Goal: Register for event/course

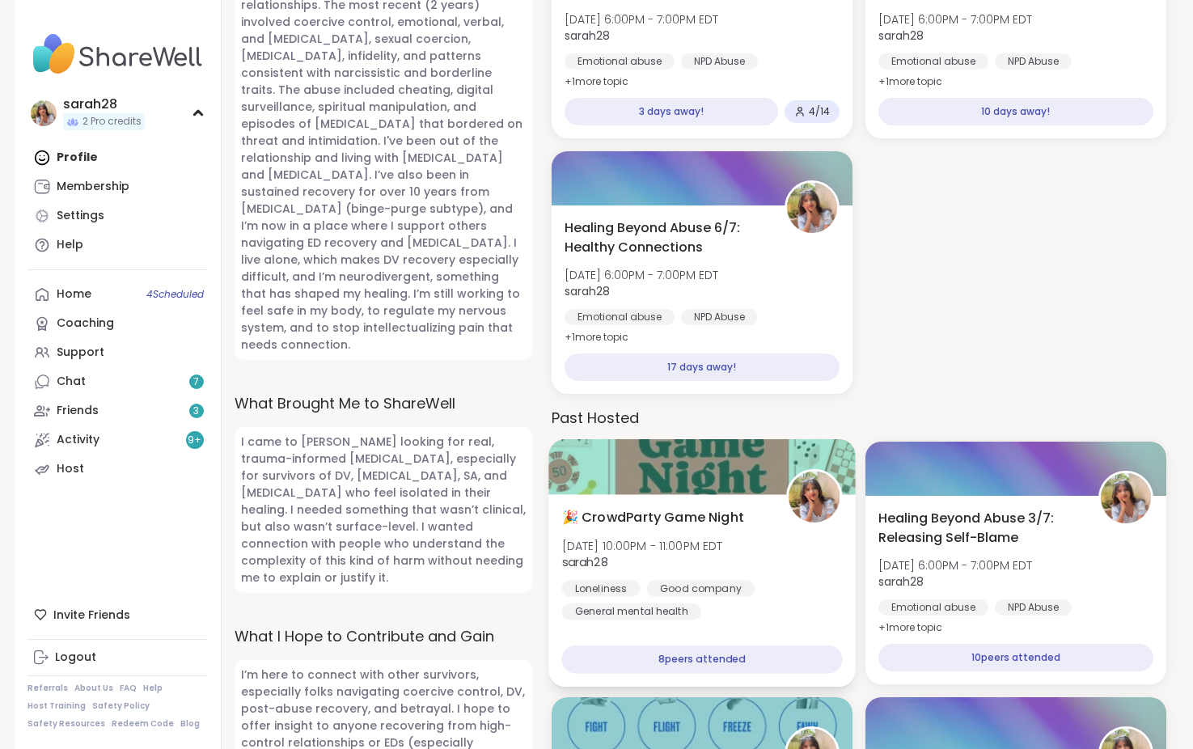
scroll to position [751, 0]
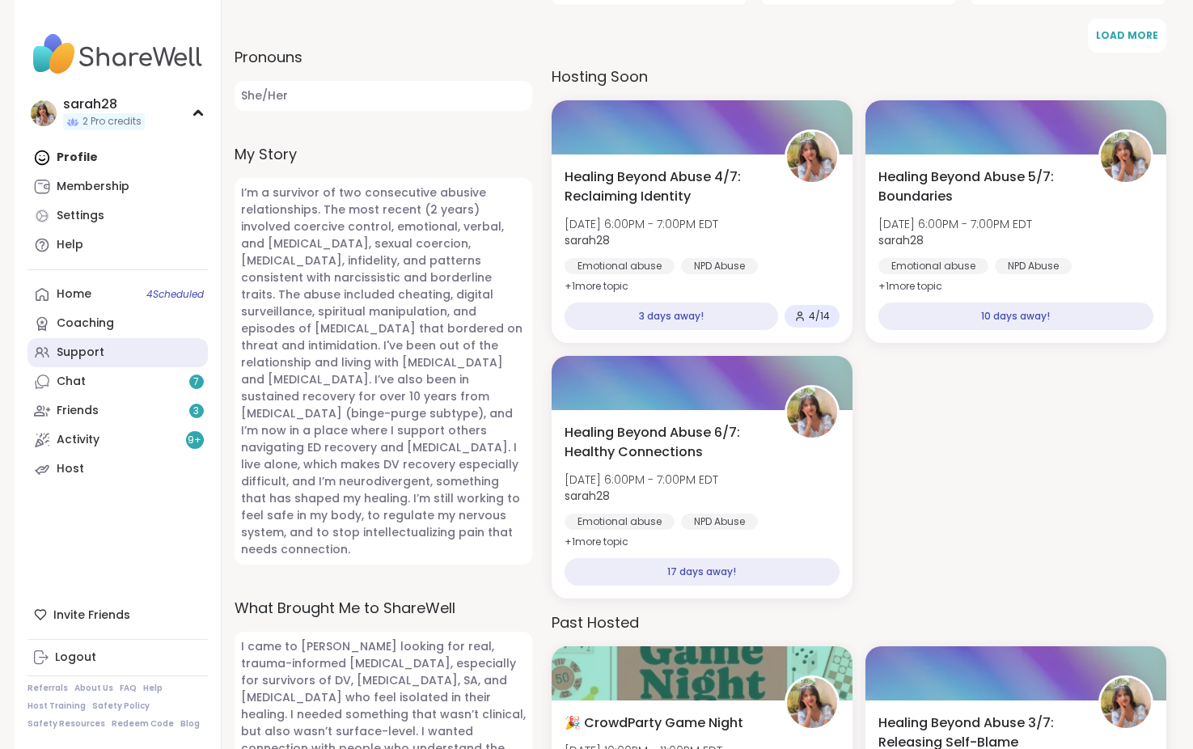
click at [127, 354] on link "Support" at bounding box center [118, 352] width 180 height 29
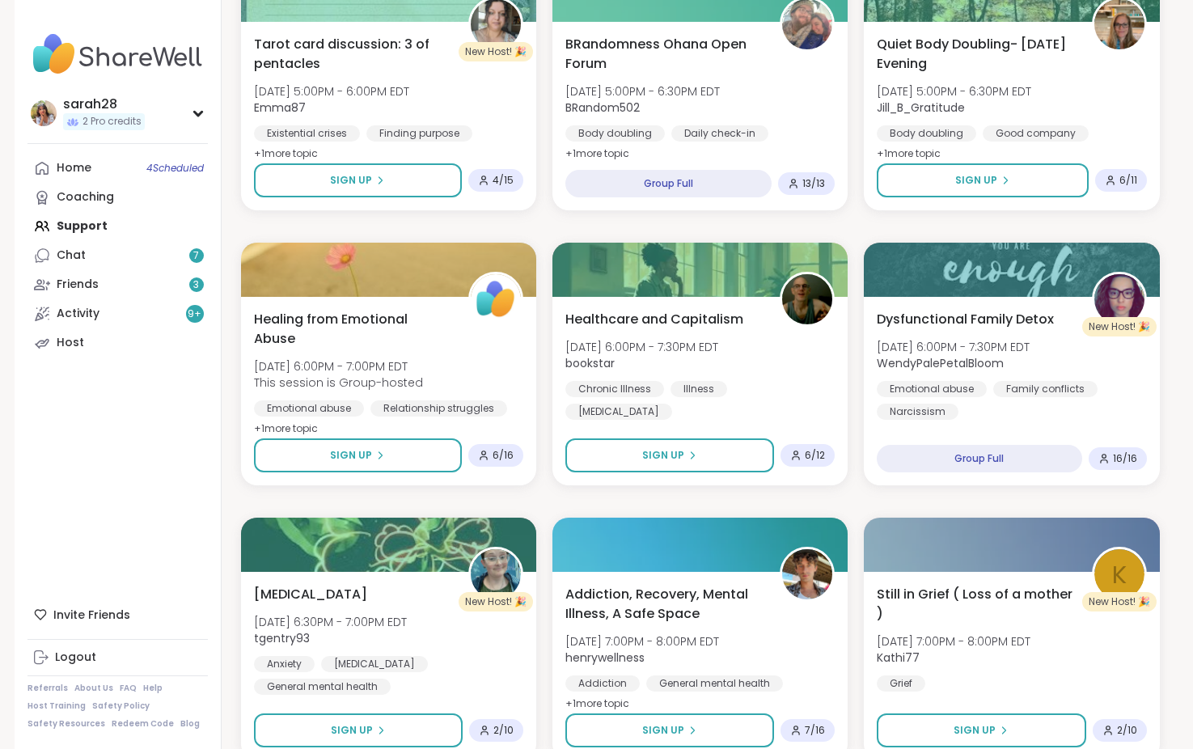
scroll to position [2565, 0]
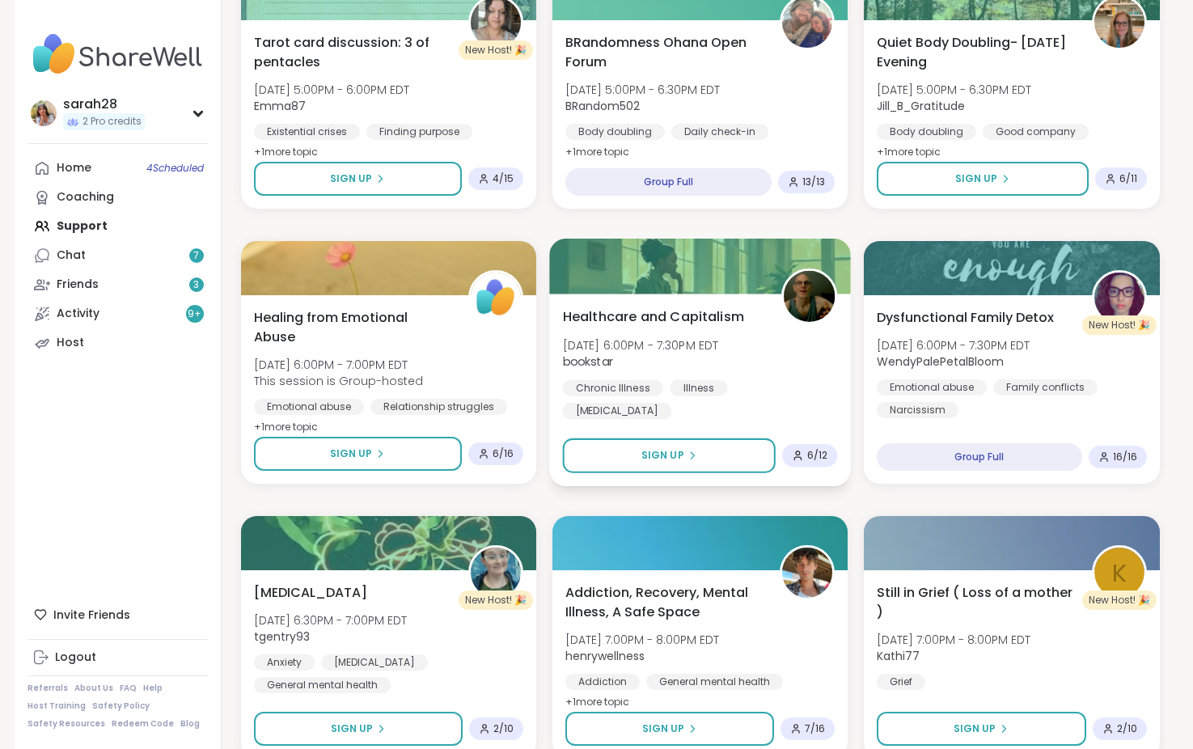
click at [716, 307] on span "Healthcare and Capitalism" at bounding box center [652, 316] width 181 height 19
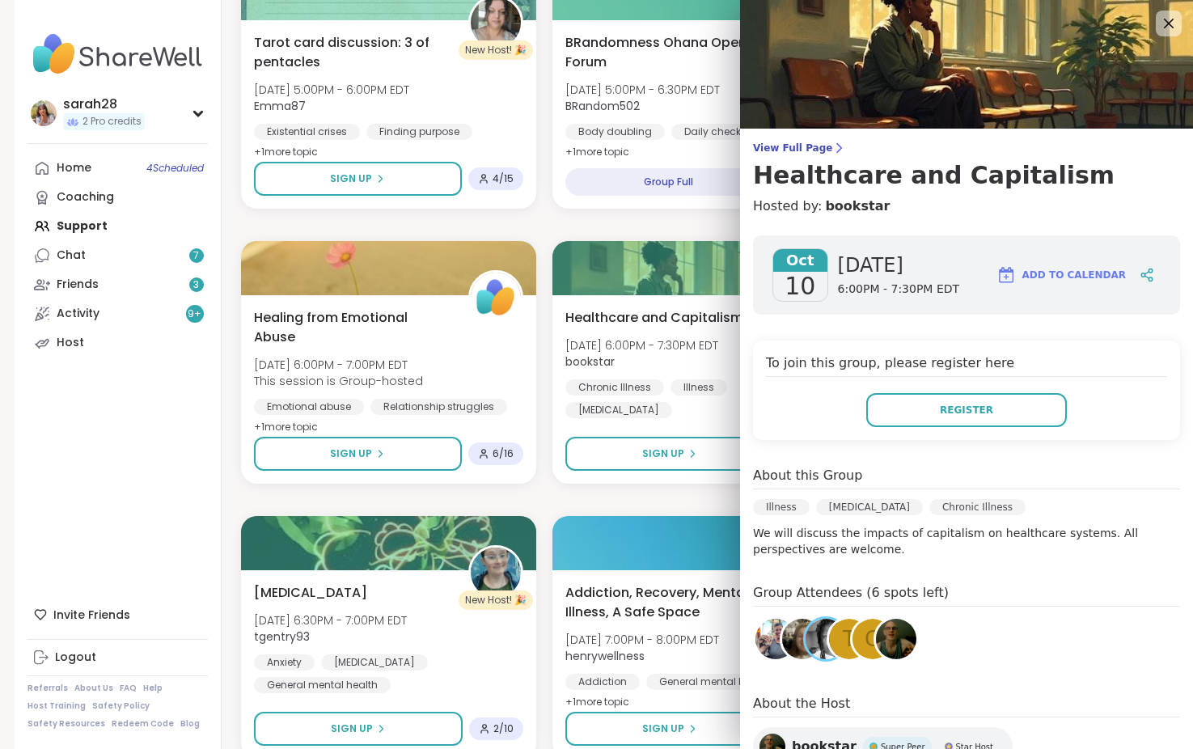
scroll to position [144, 0]
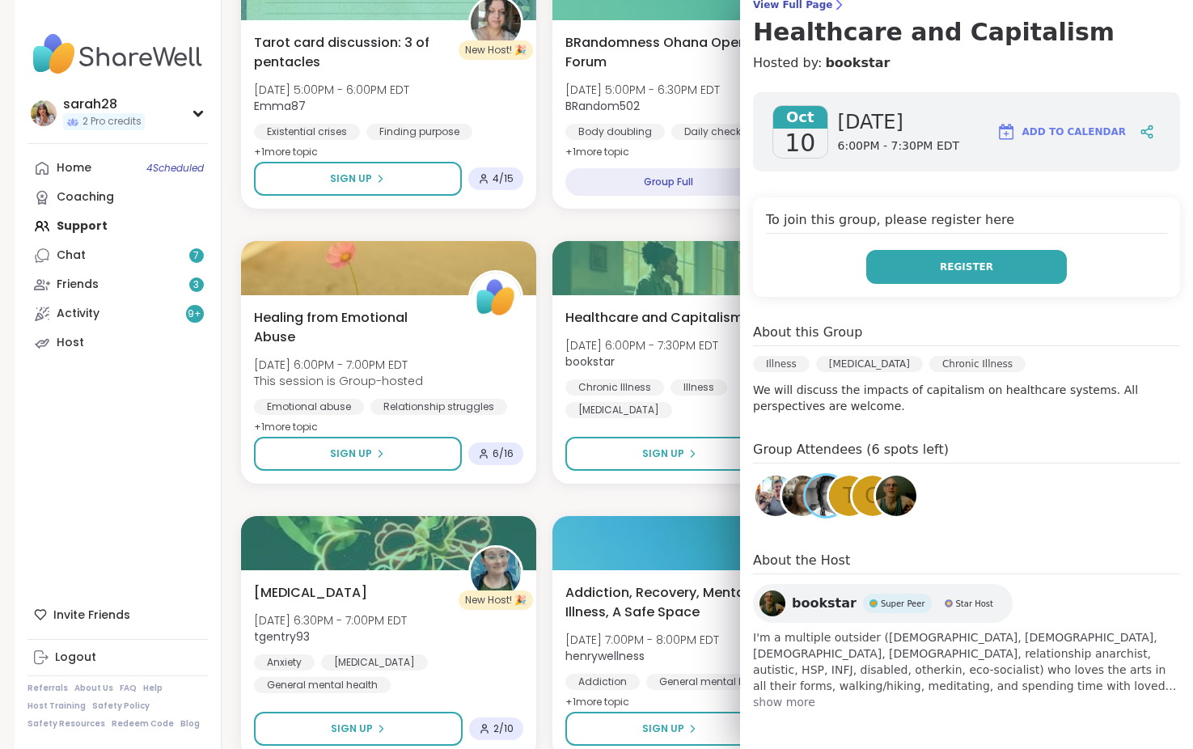
click at [1011, 255] on button "Register" at bounding box center [966, 267] width 201 height 34
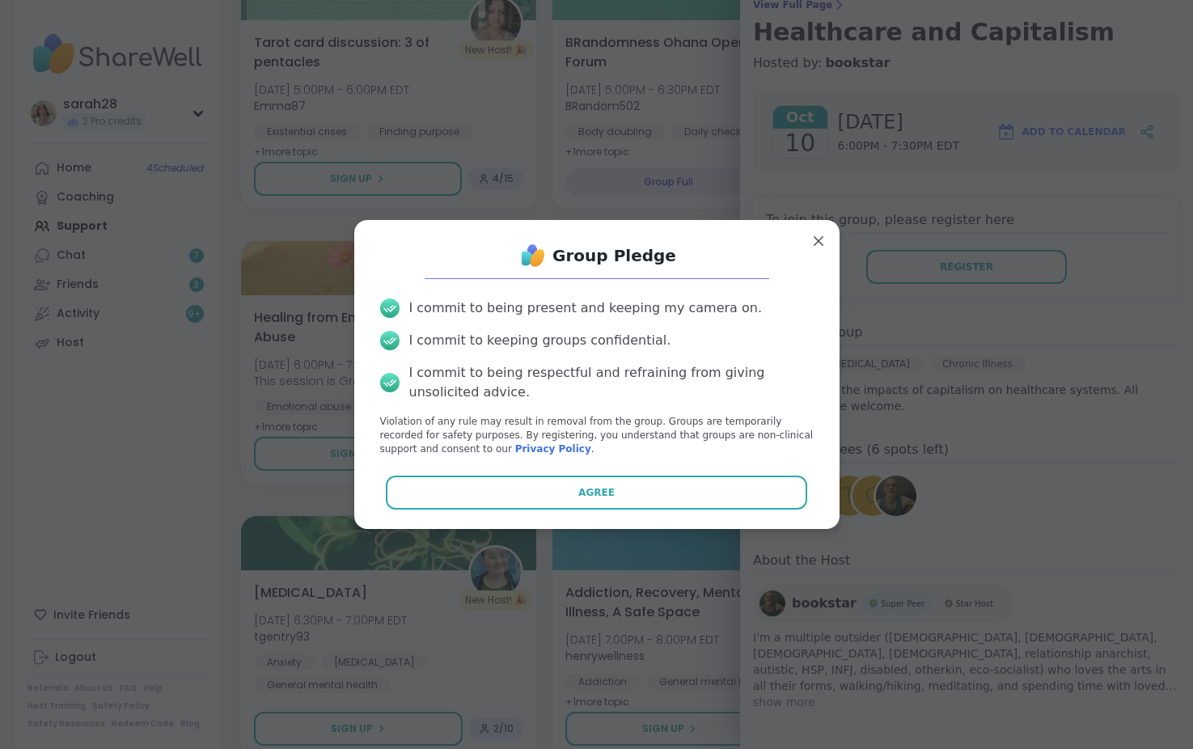
click at [603, 473] on div "Group Pledge I commit to being present and keeping my camera on. I commit to ke…" at bounding box center [596, 374] width 459 height 282
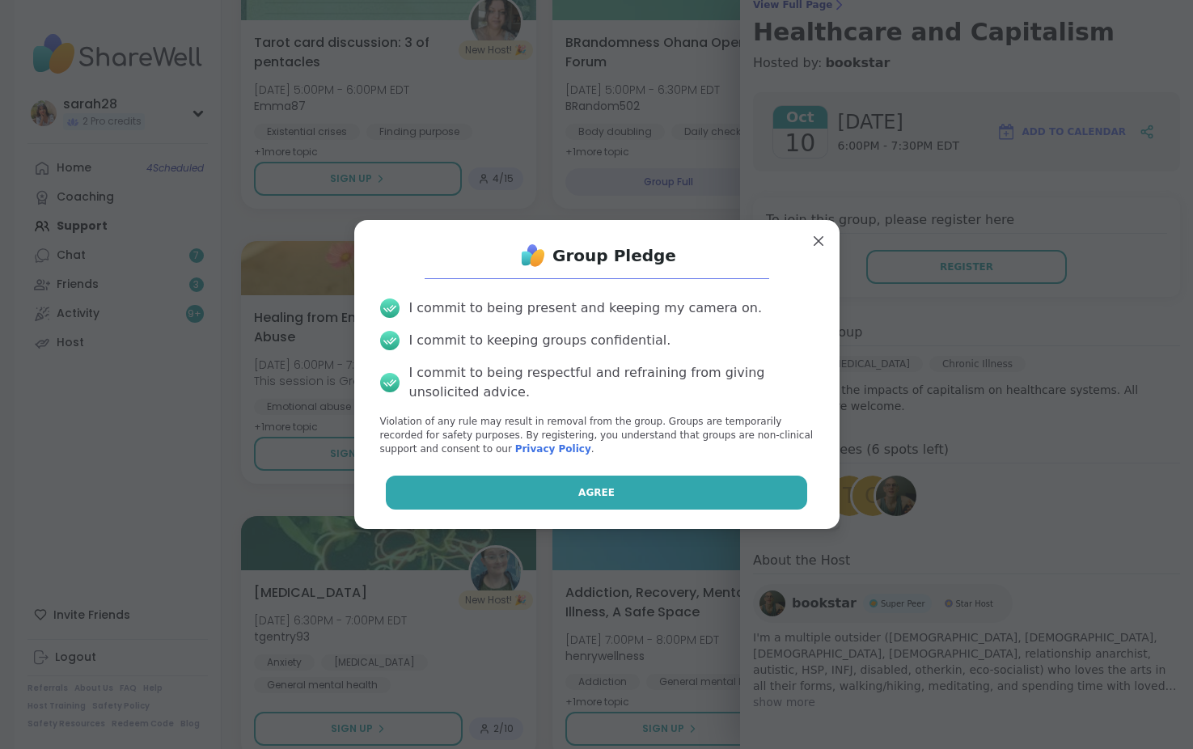
click at [603, 487] on span "Agree" at bounding box center [596, 492] width 36 height 15
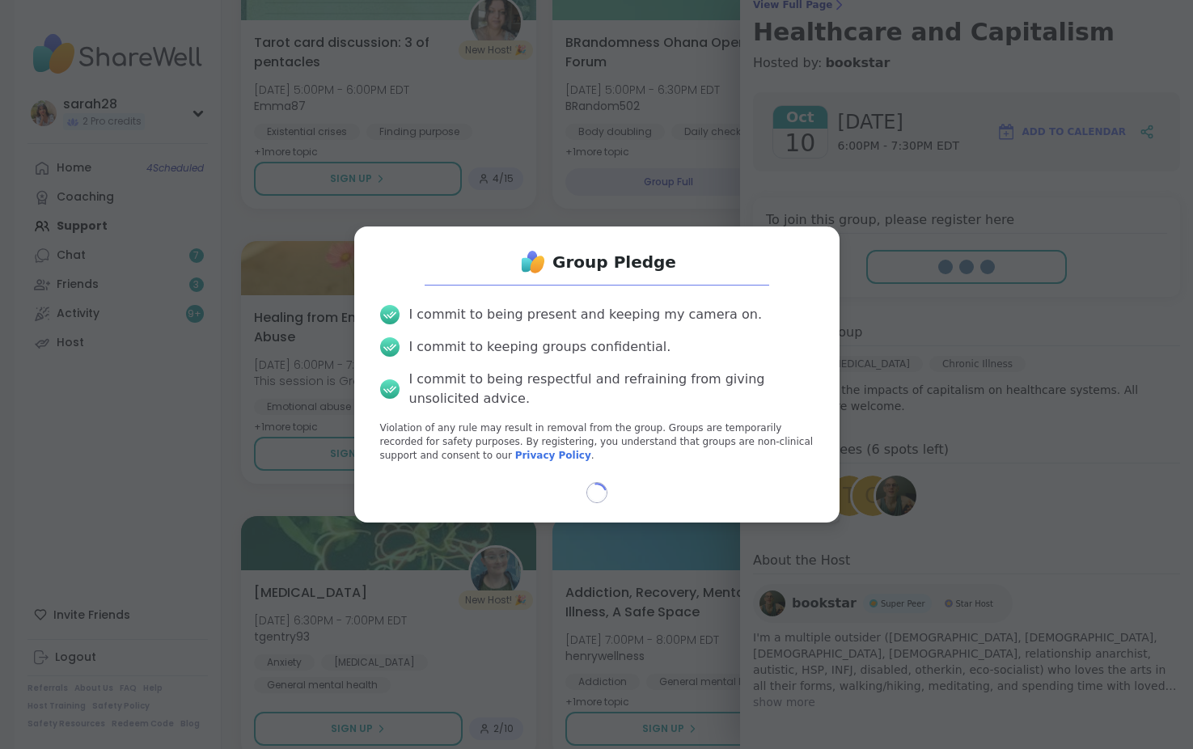
select select "**"
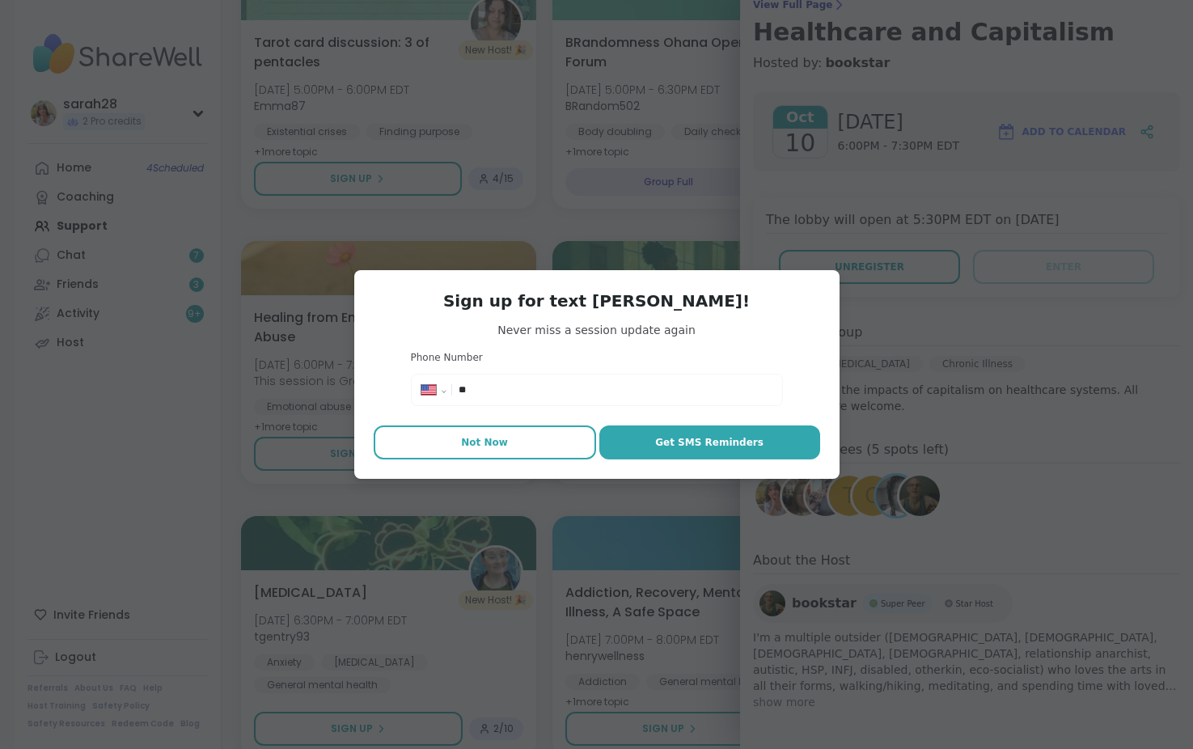
click at [489, 438] on span "Not Now" at bounding box center [484, 442] width 47 height 15
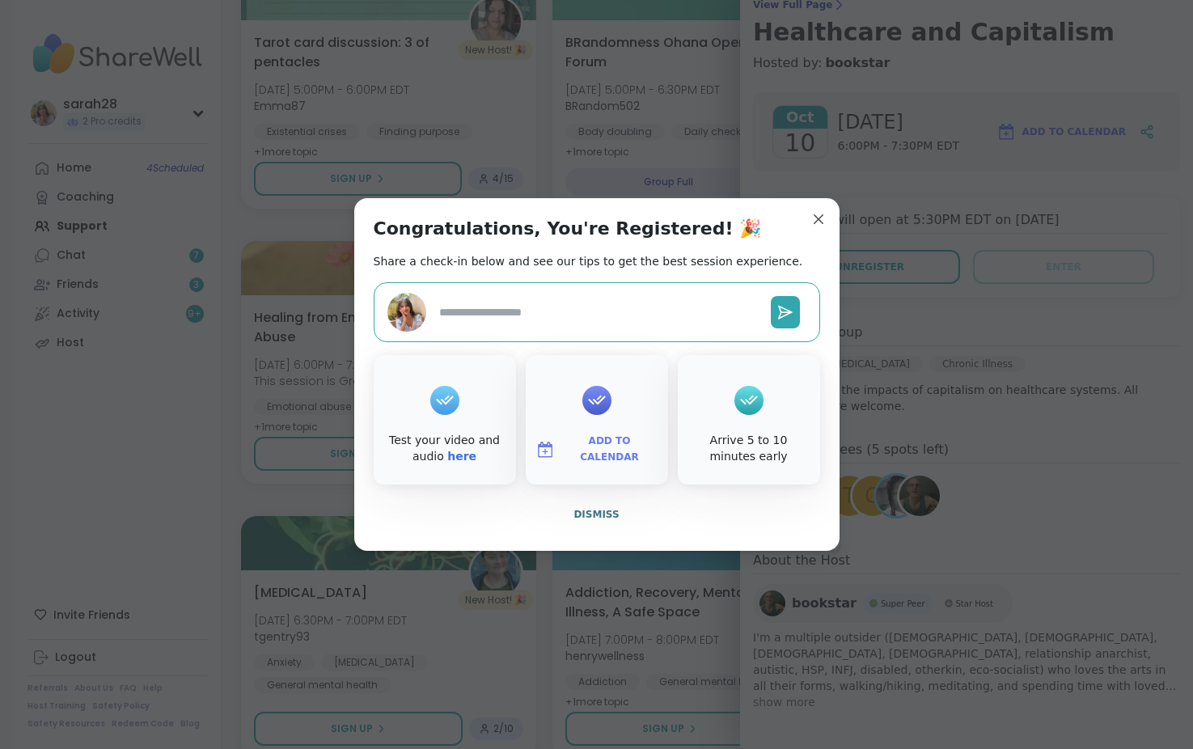
type textarea "*"
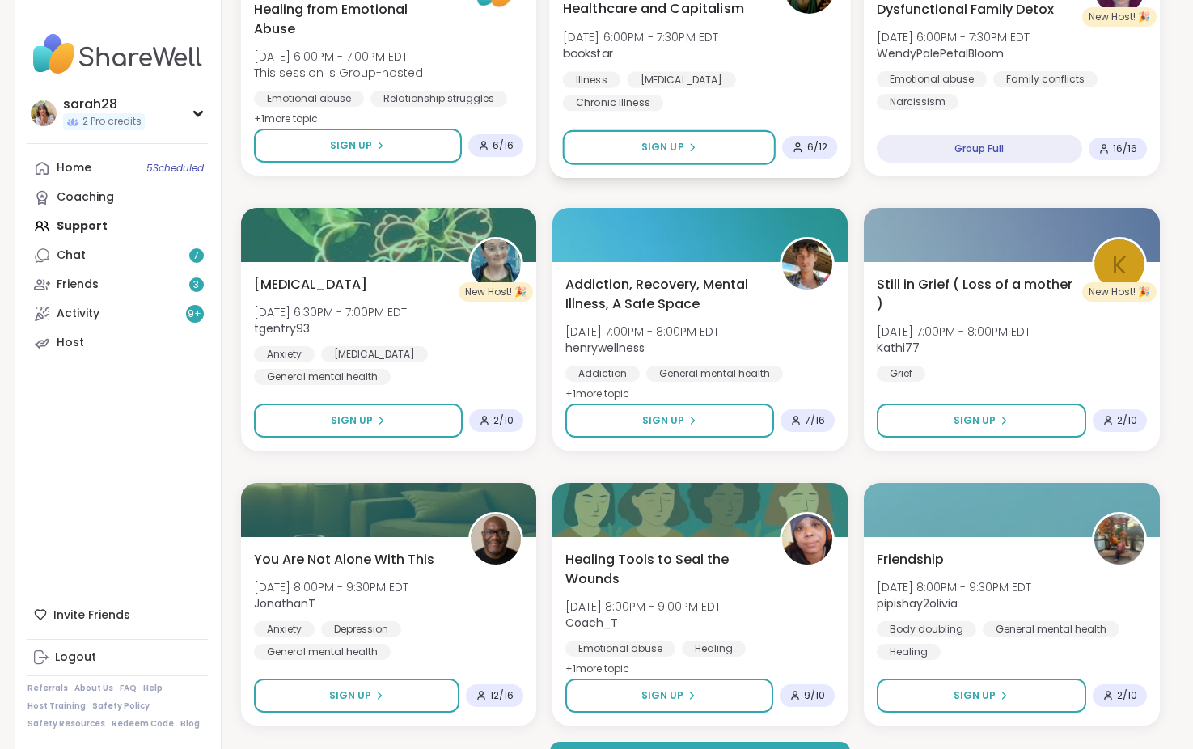
scroll to position [2877, 0]
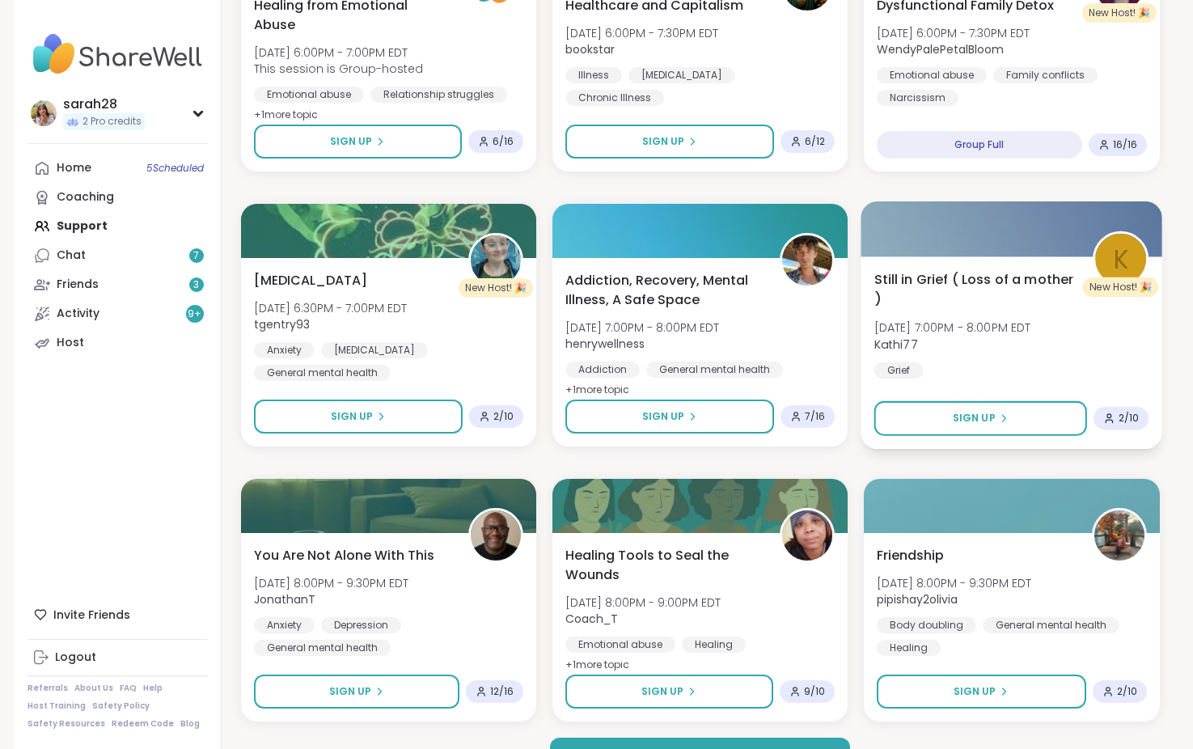
click at [1082, 215] on div at bounding box center [1012, 228] width 302 height 55
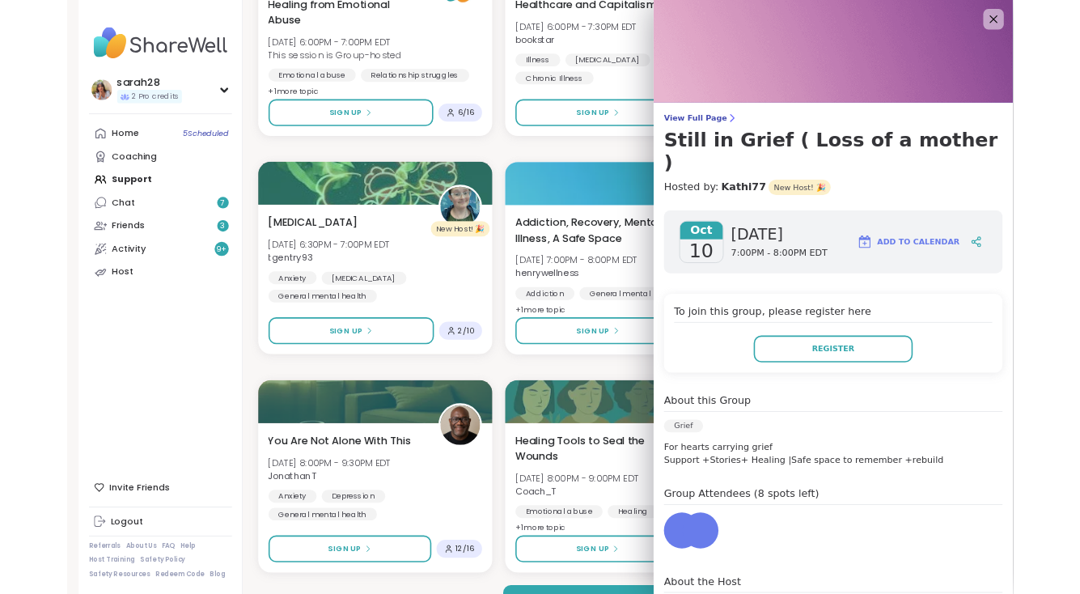
scroll to position [79, 0]
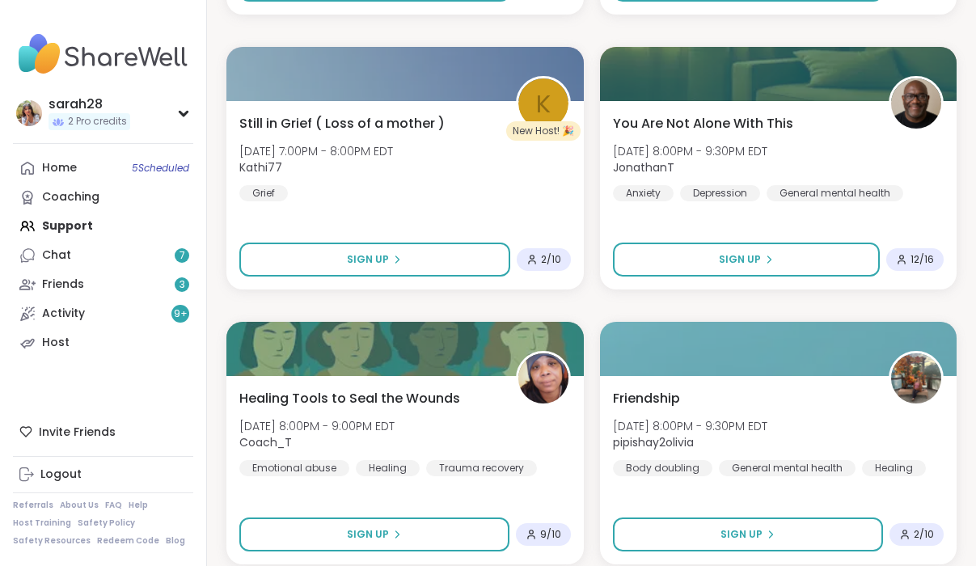
scroll to position [4710, 0]
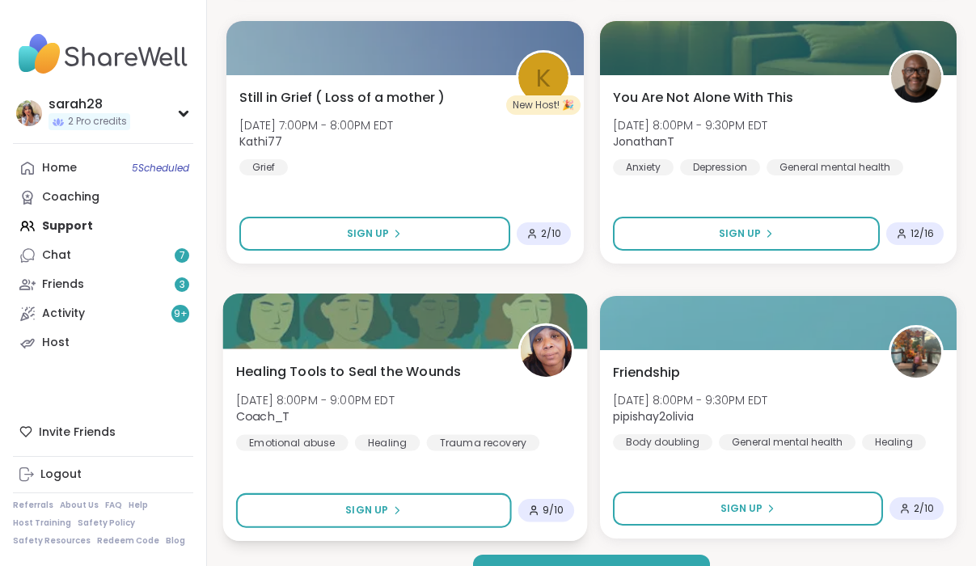
click at [569, 400] on div "Healing Tools to Seal the Wounds [DATE] 8:00PM - 9:00PM EDT Coach_T Emotional a…" at bounding box center [405, 406] width 338 height 89
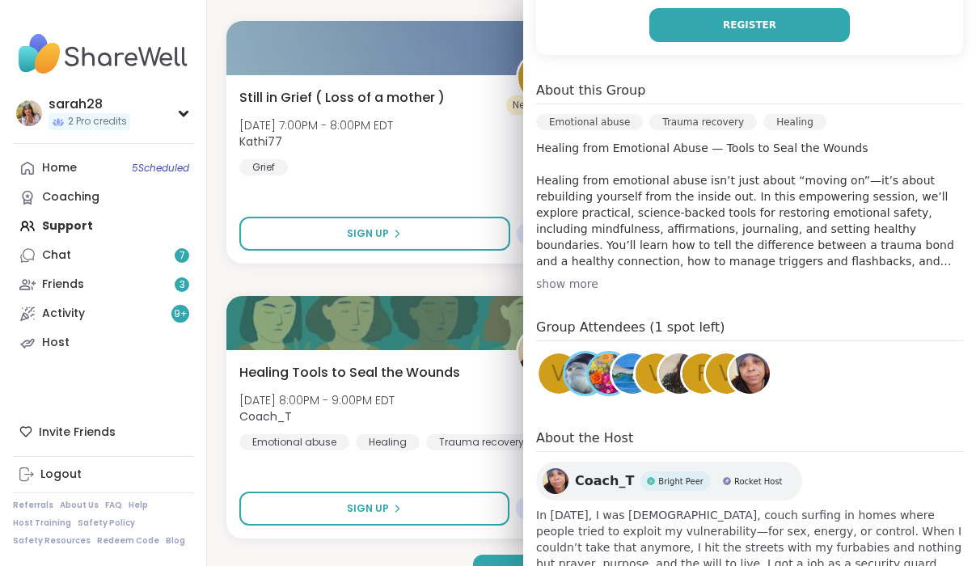
scroll to position [447, 0]
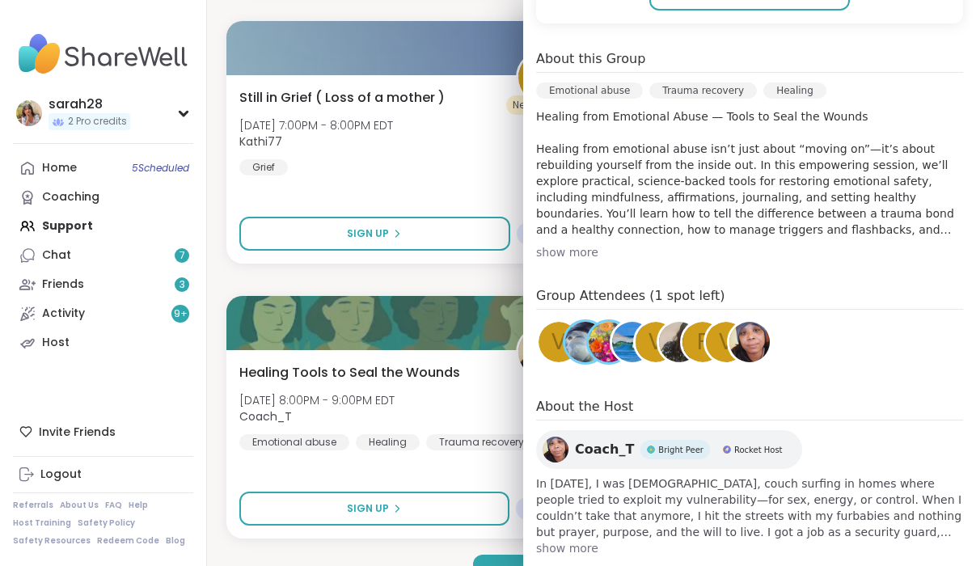
click at [561, 244] on div "show more" at bounding box center [749, 252] width 427 height 16
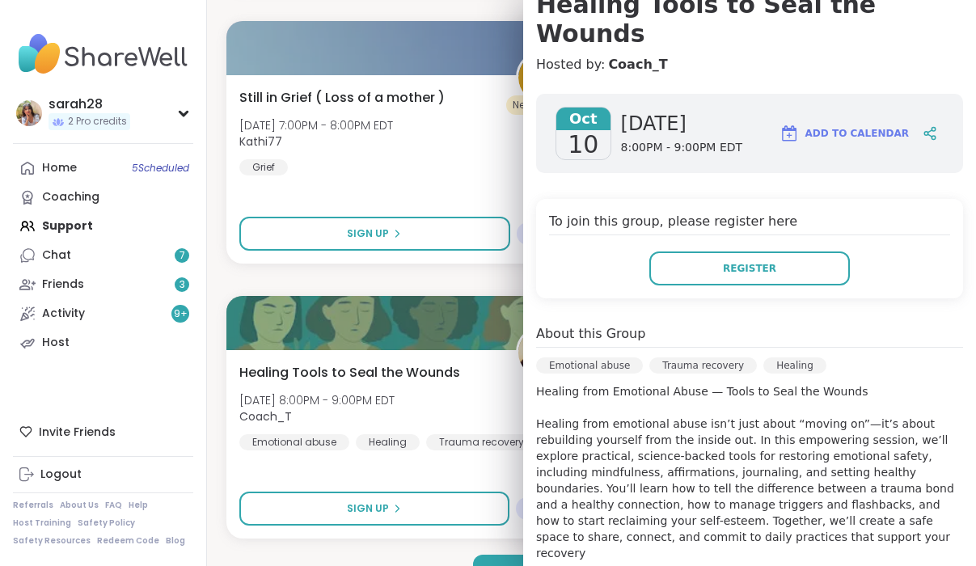
scroll to position [0, 0]
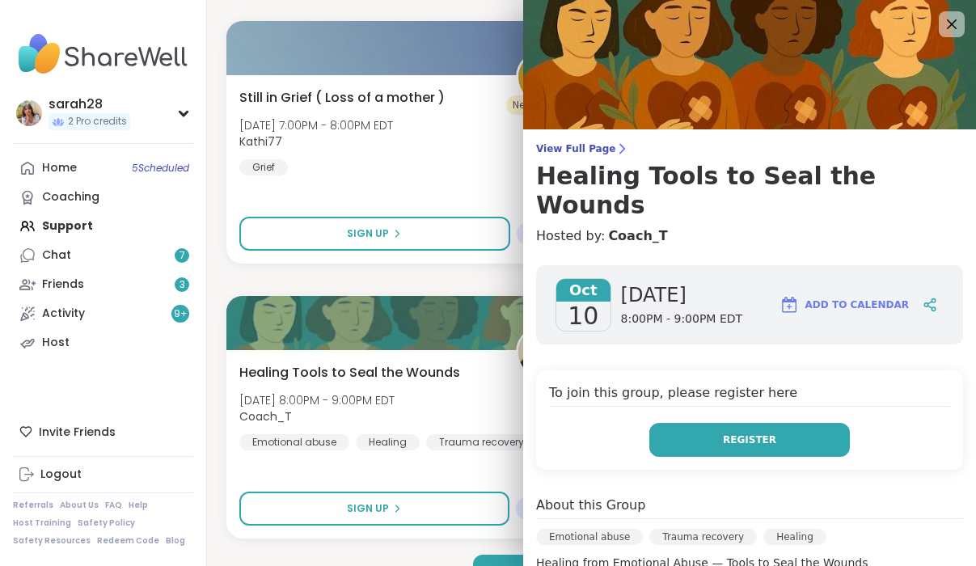
click at [759, 433] on span "Register" at bounding box center [749, 440] width 53 height 15
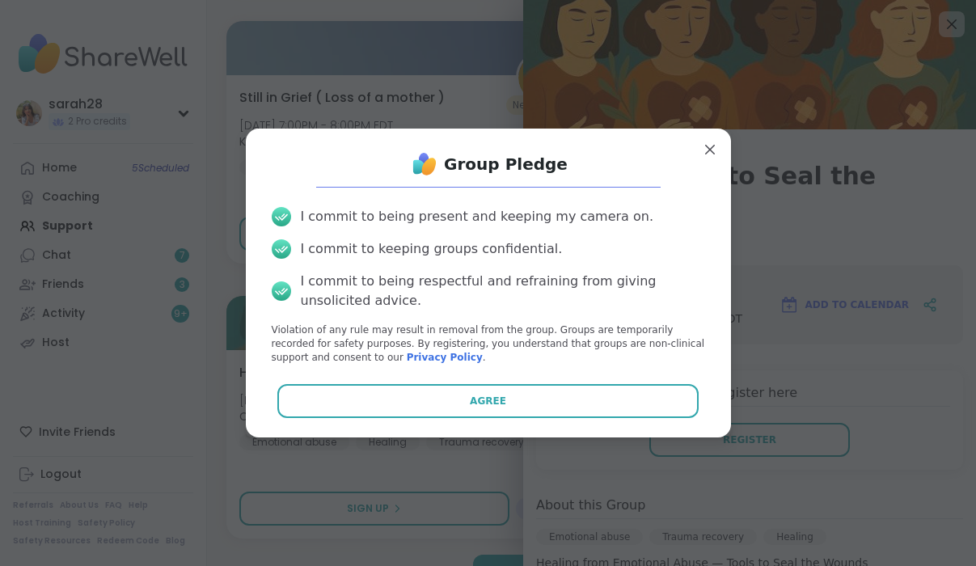
click at [542, 399] on button "Agree" at bounding box center [487, 401] width 421 height 34
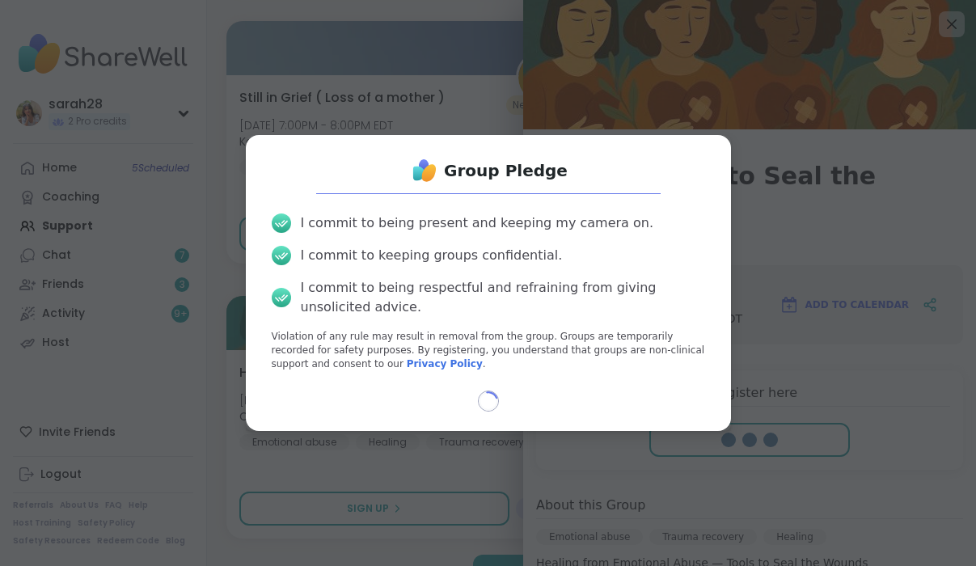
select select "**"
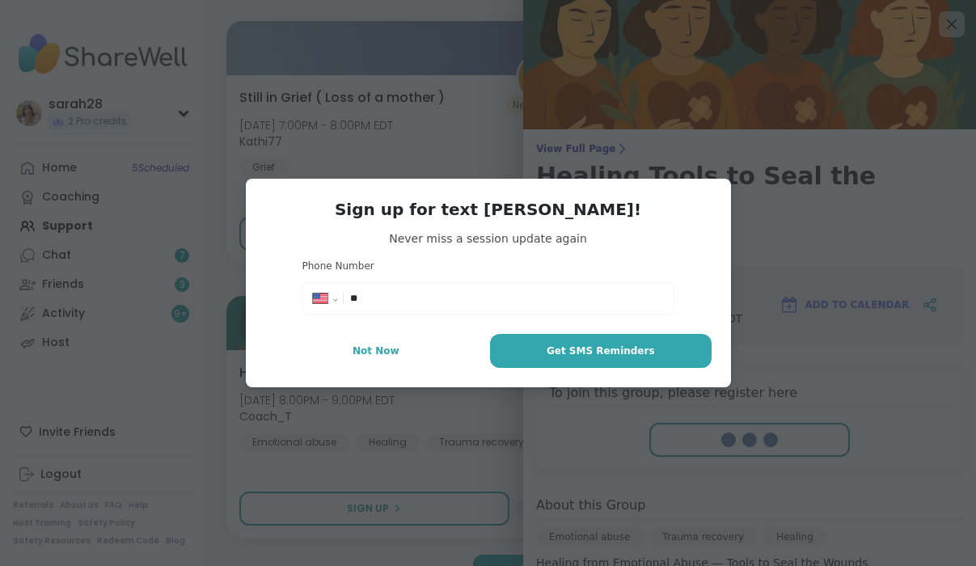
click at [891, 392] on div "**********" at bounding box center [488, 283] width 957 height 566
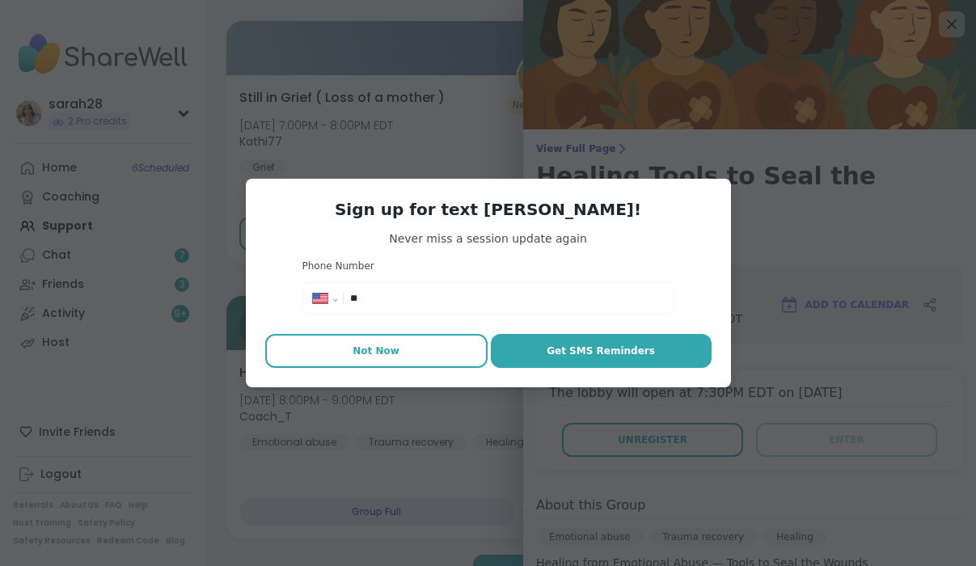
click at [389, 356] on span "Not Now" at bounding box center [376, 351] width 47 height 15
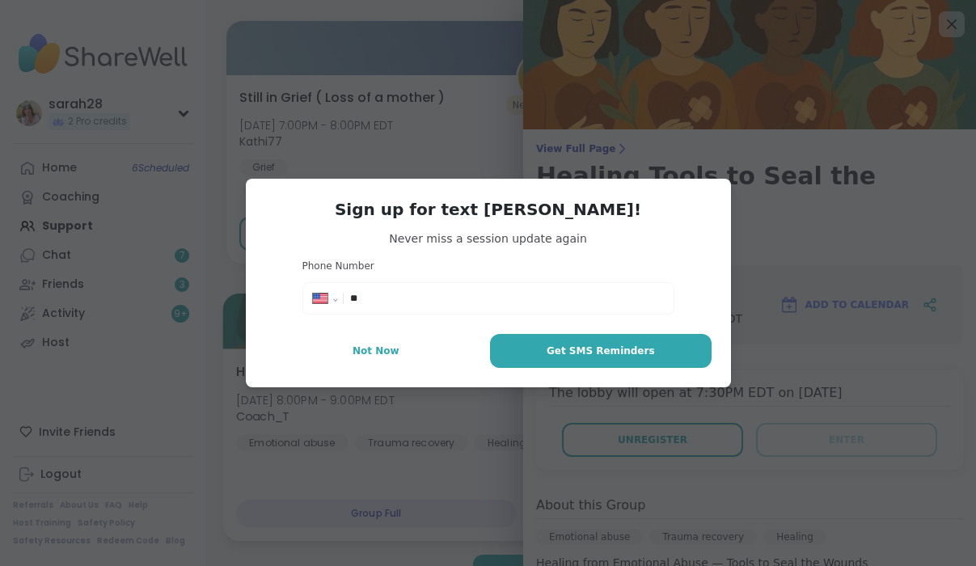
type textarea "*"
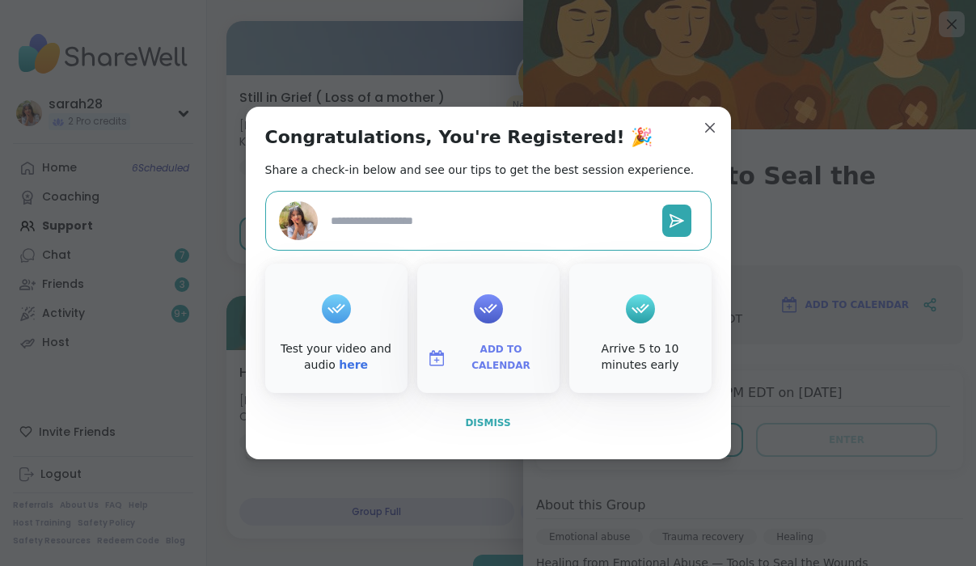
click at [469, 428] on span "Dismiss" at bounding box center [487, 422] width 45 height 11
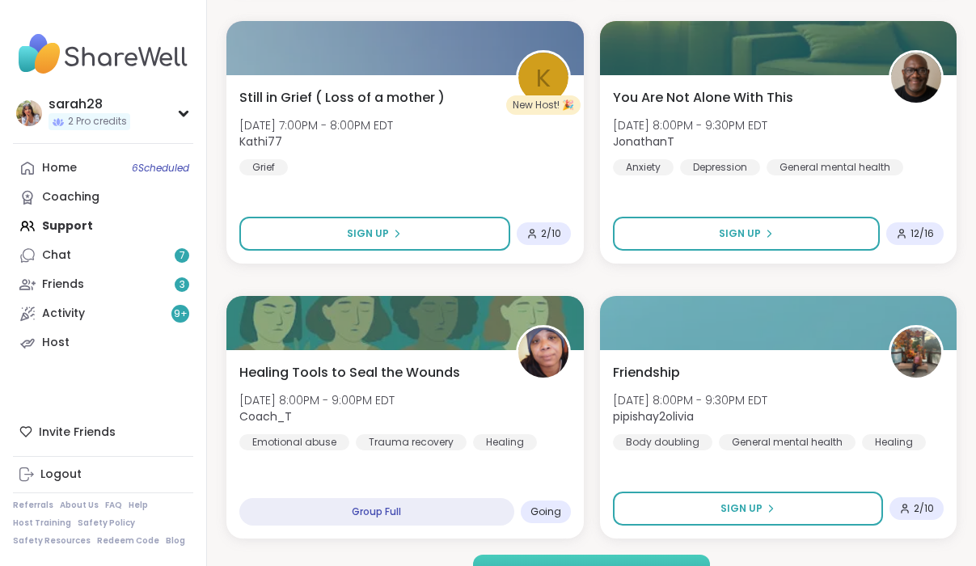
click at [616, 555] on button "Load more groups" at bounding box center [591, 572] width 237 height 34
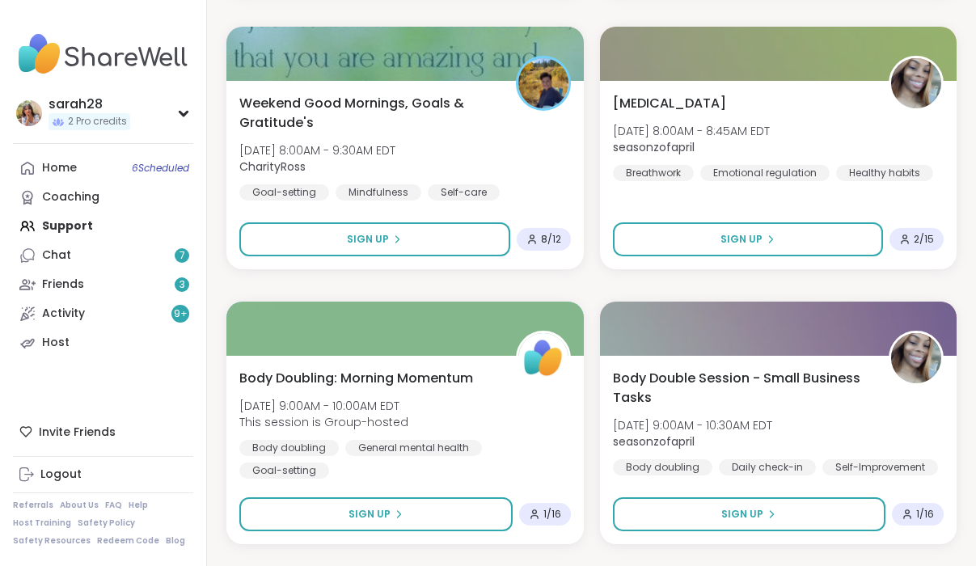
scroll to position [6355, 0]
